Goal: Check status: Check status

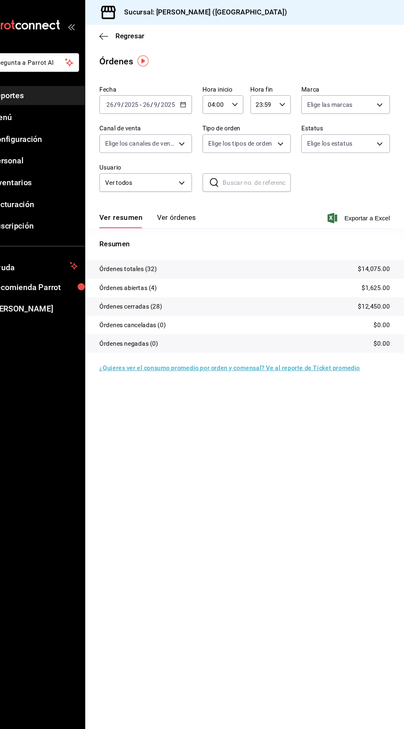
click at [184, 98] on input "2025" at bounding box center [184, 97] width 14 height 7
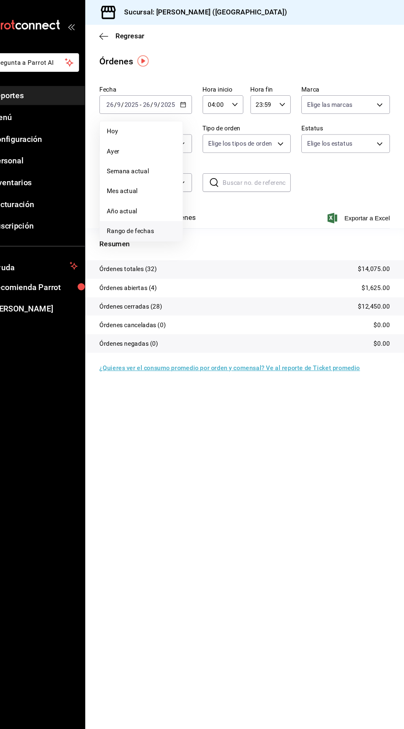
click at [163, 211] on span "Rango de fechas" at bounding box center [159, 215] width 64 height 9
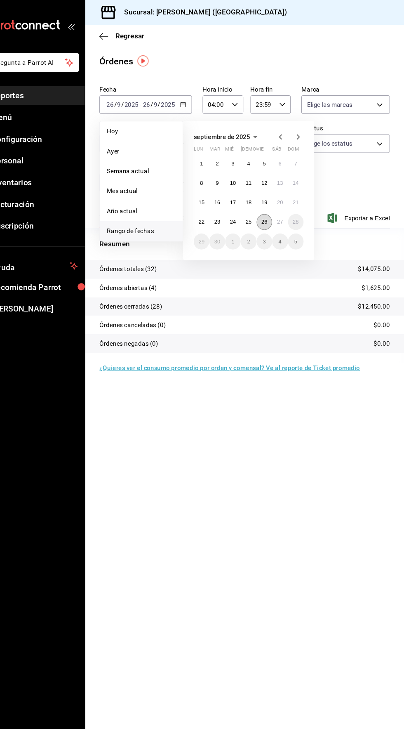
click at [274, 206] on abbr "26" at bounding box center [273, 207] width 5 height 6
click at [288, 206] on abbr "27" at bounding box center [288, 207] width 5 height 6
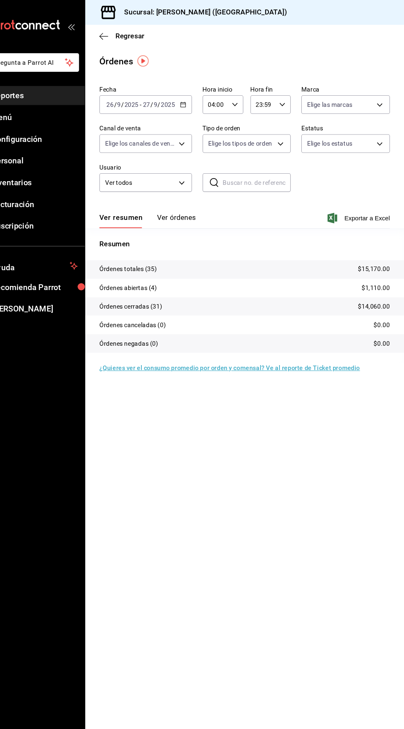
click at [195, 201] on button "Ver órdenes" at bounding box center [192, 205] width 36 height 14
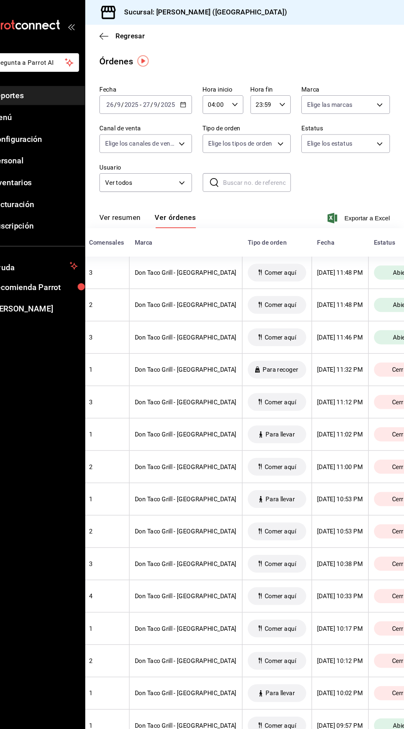
scroll to position [0, 241]
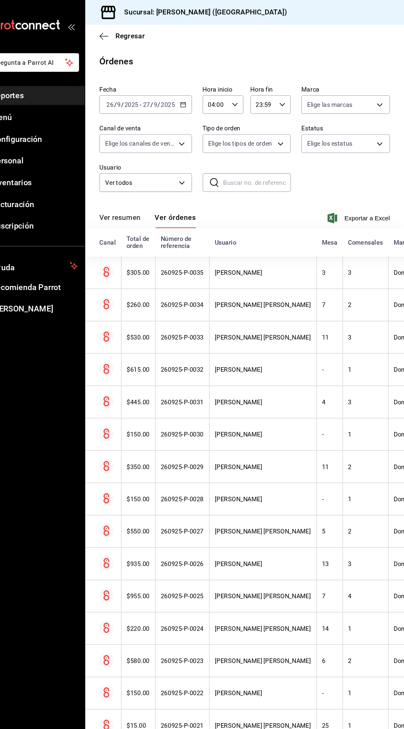
click at [139, 203] on button "Ver resumen" at bounding box center [139, 205] width 38 height 14
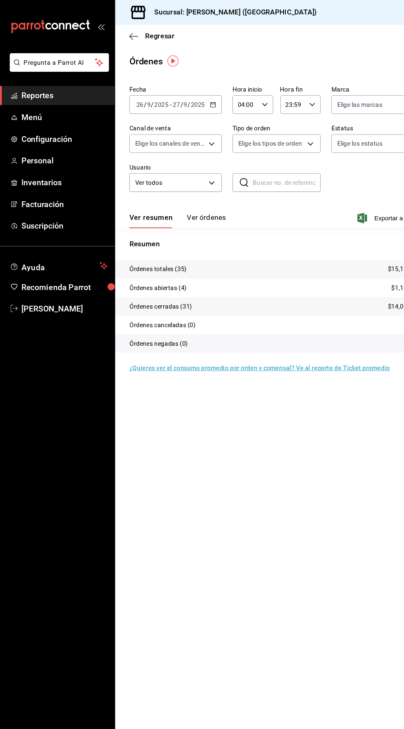
click at [41, 91] on span "Reportes" at bounding box center [60, 88] width 80 height 11
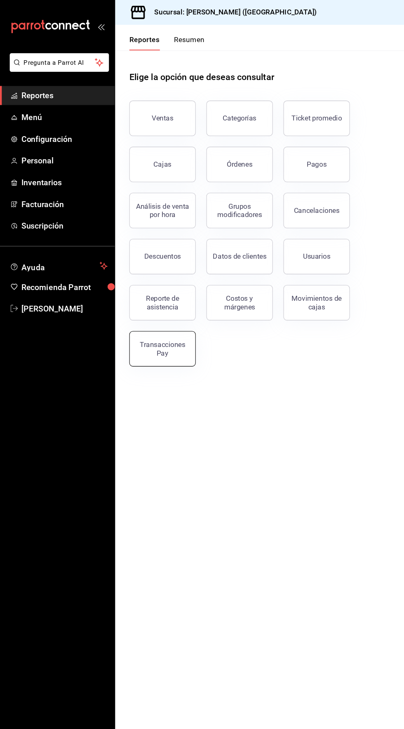
click at [153, 328] on div "Transacciones Pay" at bounding box center [151, 325] width 51 height 16
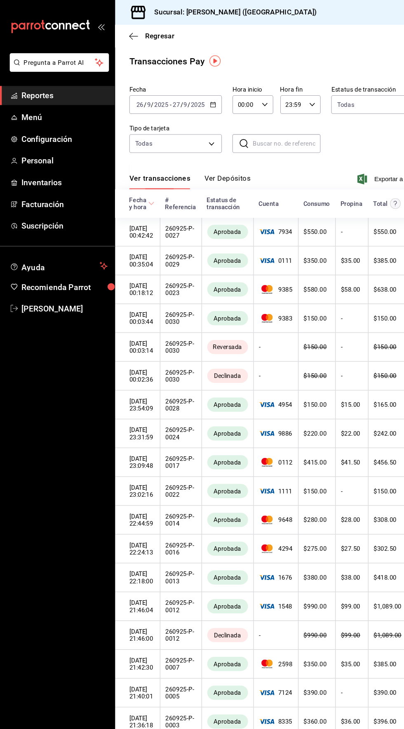
click at [219, 164] on button "Ver Depósitos" at bounding box center [212, 169] width 43 height 14
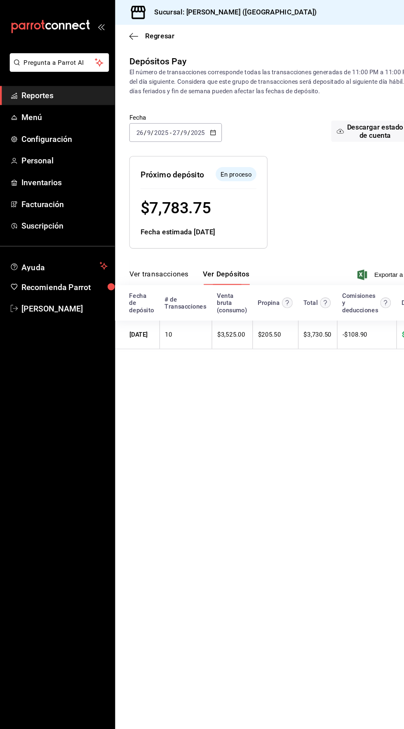
click at [144, 252] on button "Ver transacciones" at bounding box center [147, 258] width 55 height 14
